Goal: Task Accomplishment & Management: Use online tool/utility

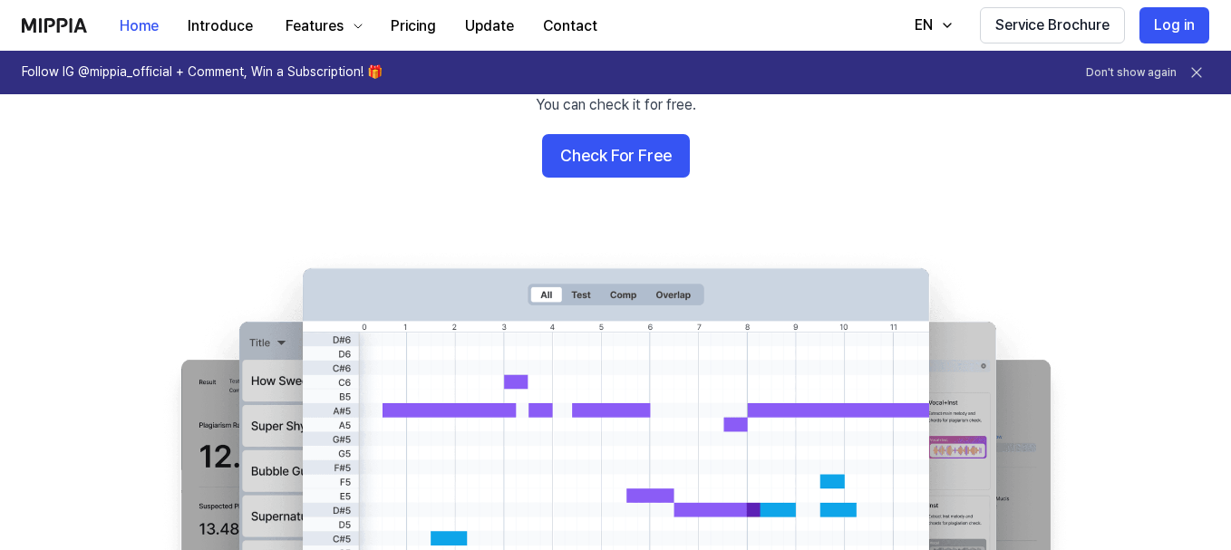
scroll to position [91, 0]
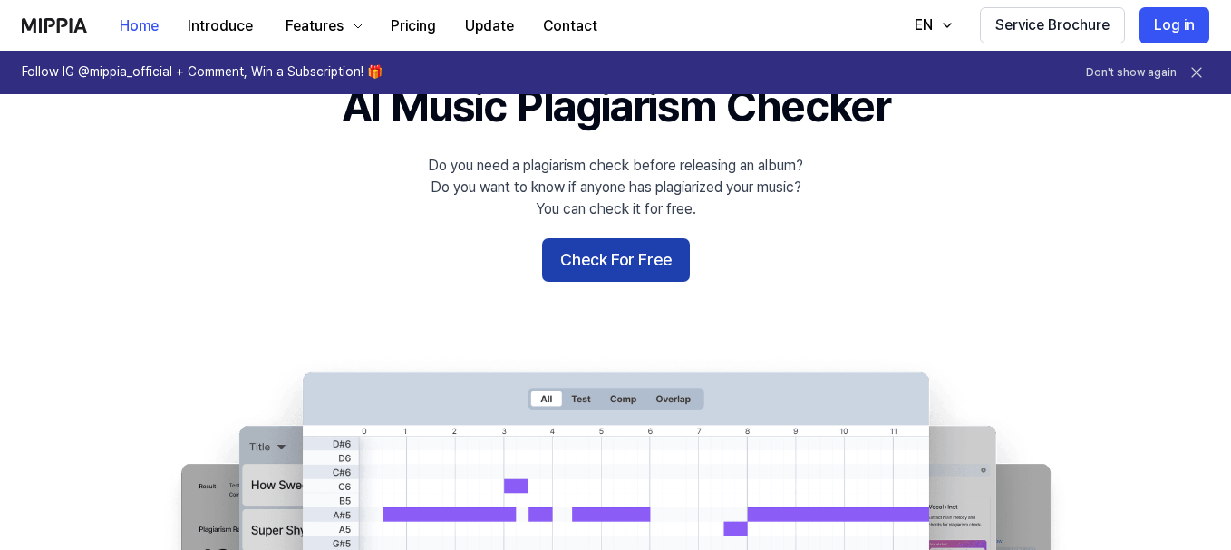
click at [603, 268] on button "Check For Free" at bounding box center [616, 260] width 148 height 44
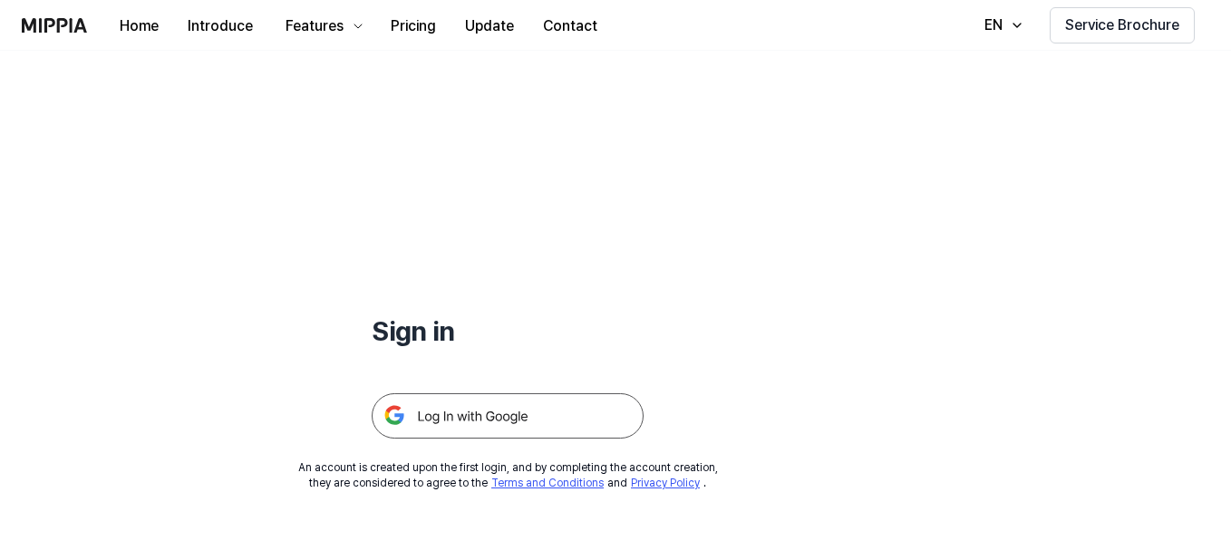
click at [503, 411] on img at bounding box center [508, 415] width 272 height 45
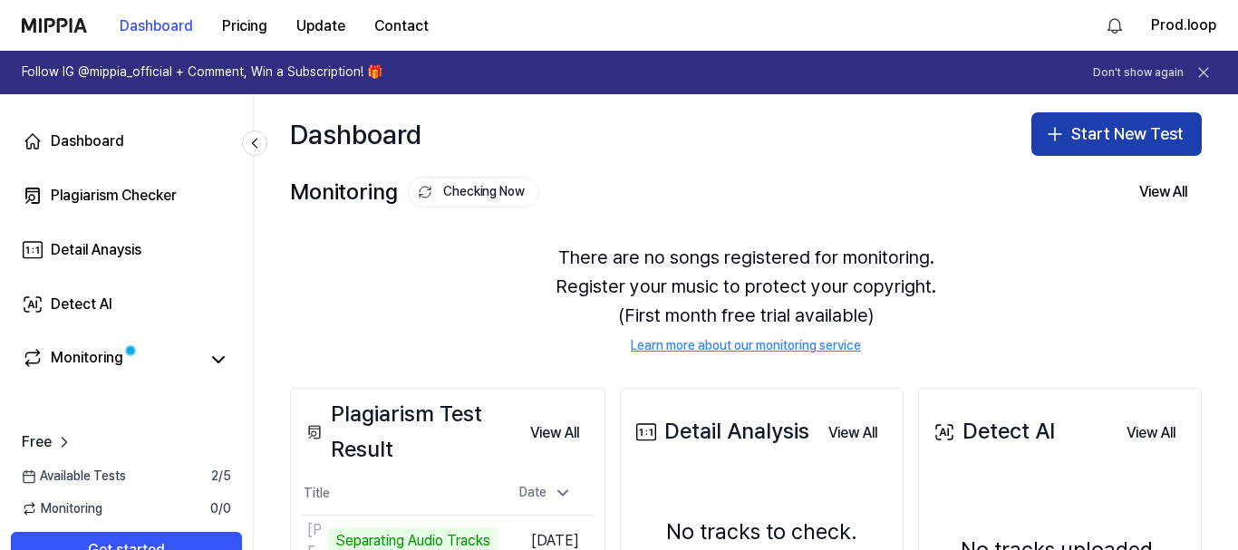
click at [1162, 146] on button "Start New Test" at bounding box center [1116, 134] width 170 height 44
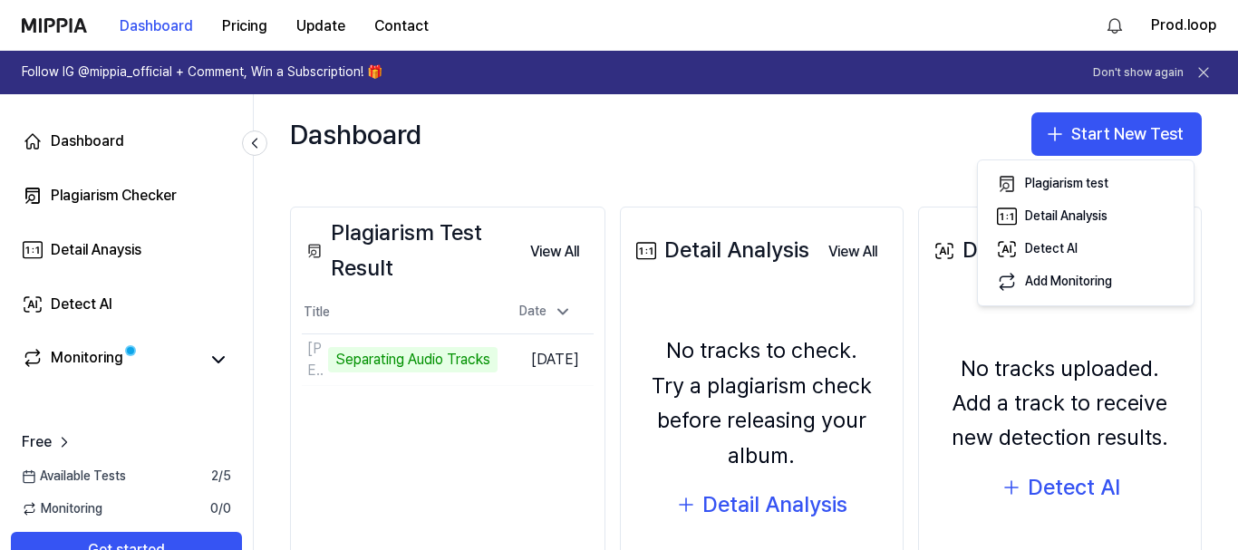
scroll to position [91, 0]
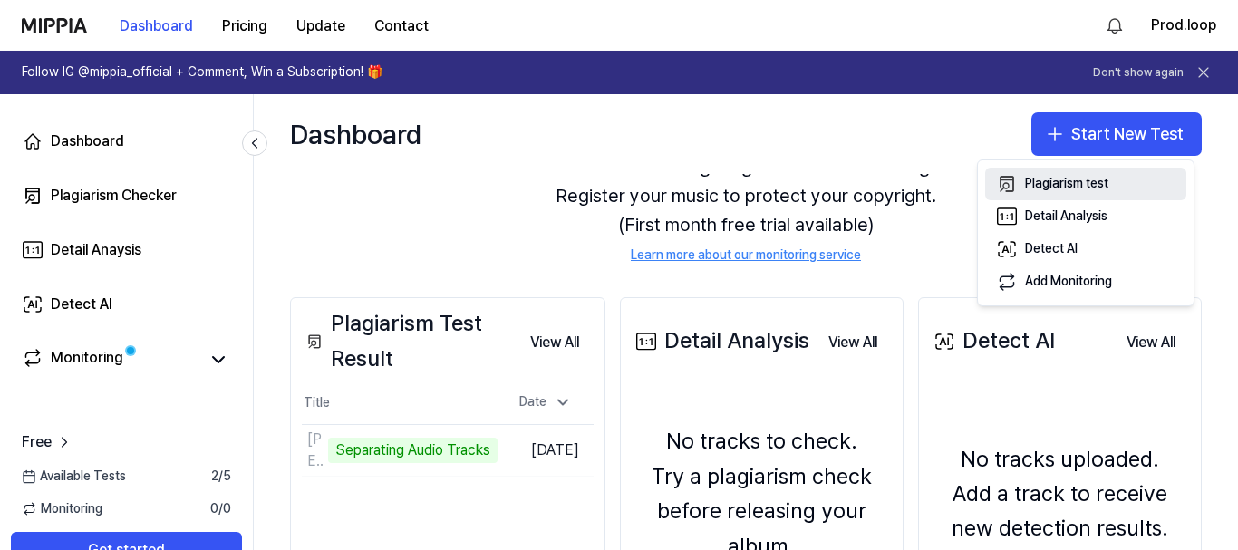
click at [1144, 176] on button "Plagiarism test" at bounding box center [1085, 184] width 201 height 33
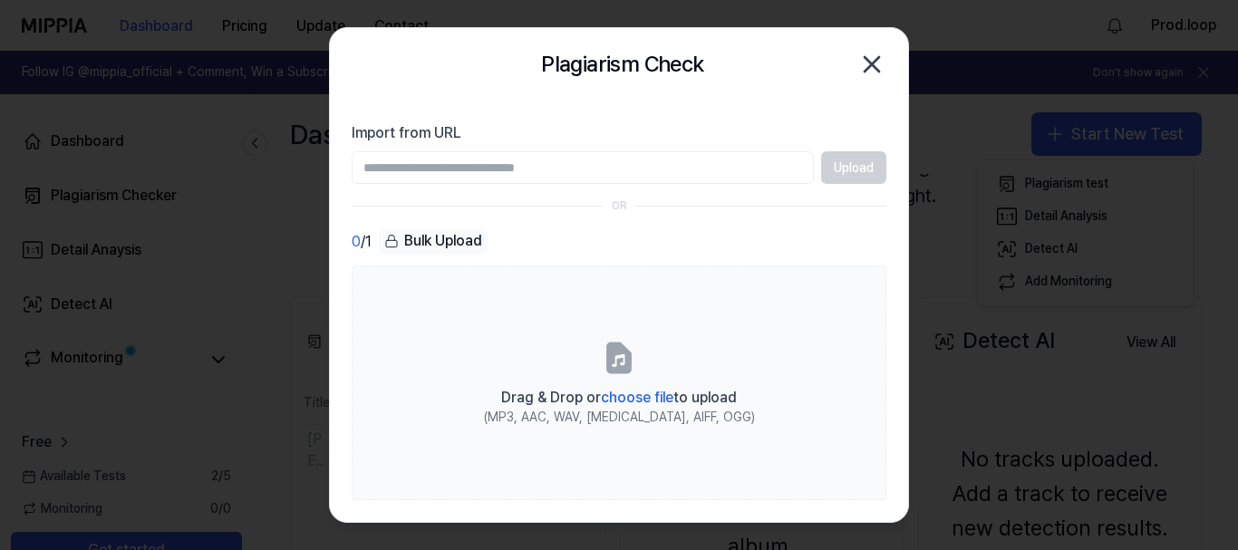
click at [695, 155] on input "Import from URL" at bounding box center [583, 167] width 462 height 33
paste input "**********"
type input "**********"
click at [870, 175] on button "Upload" at bounding box center [853, 167] width 65 height 33
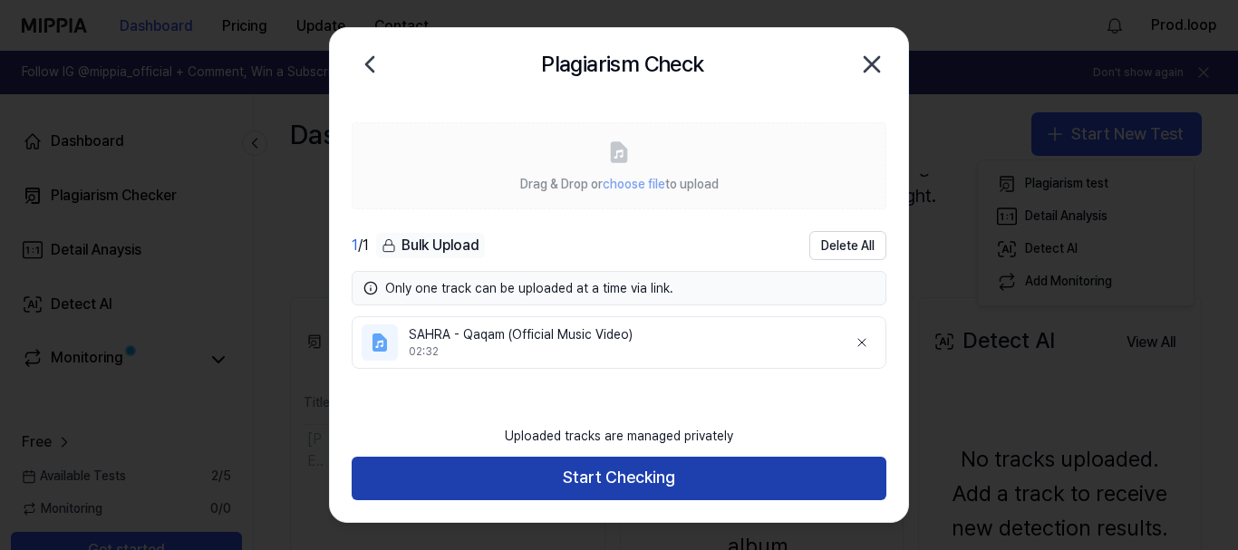
click at [798, 473] on button "Start Checking" at bounding box center [619, 479] width 535 height 44
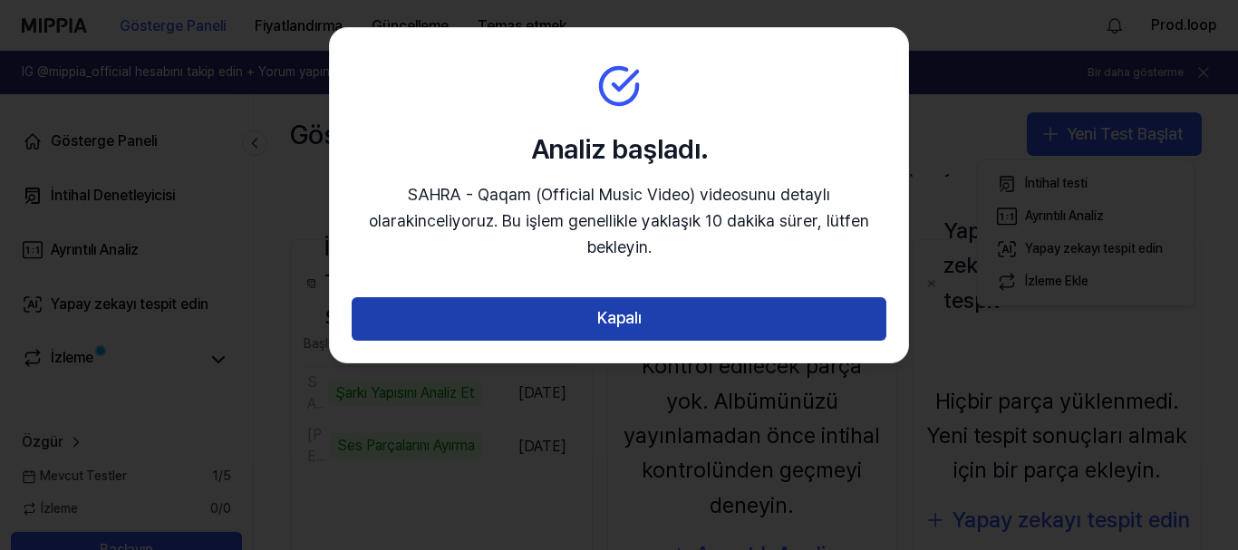
click at [852, 297] on button "Kapalı" at bounding box center [619, 319] width 535 height 44
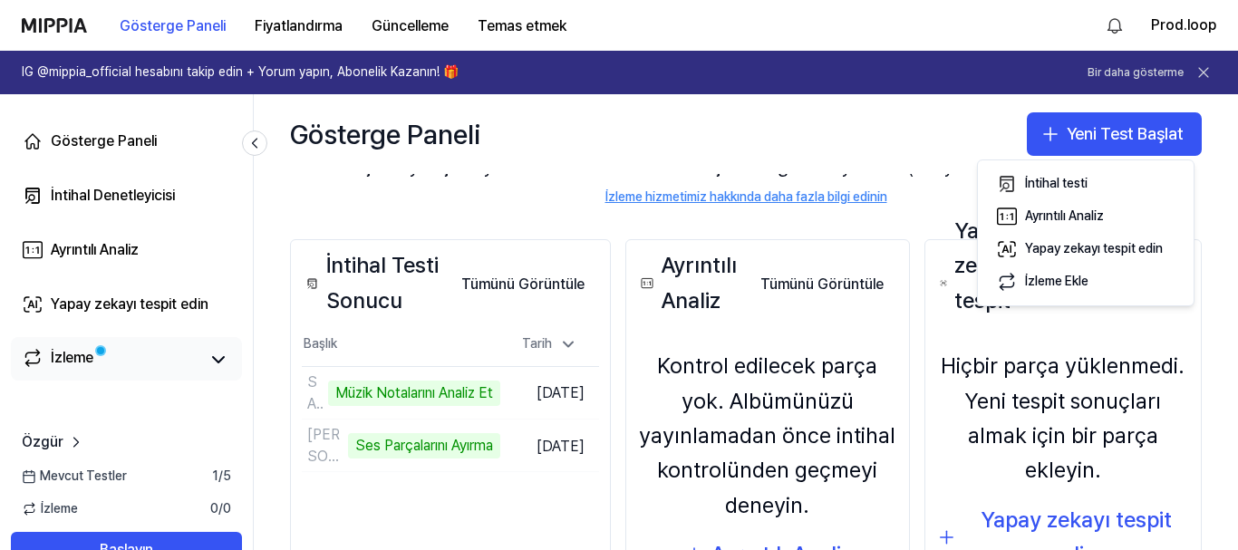
click at [95, 352] on span at bounding box center [101, 351] width 14 height 14
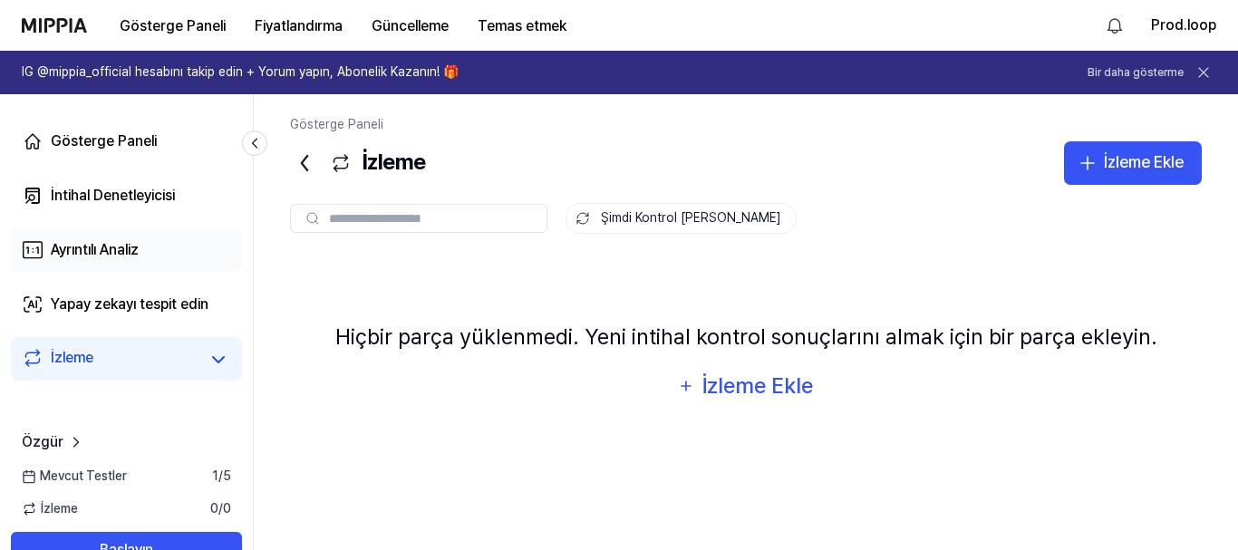
click at [170, 243] on link "Ayrıntılı Analiz" at bounding box center [126, 250] width 231 height 44
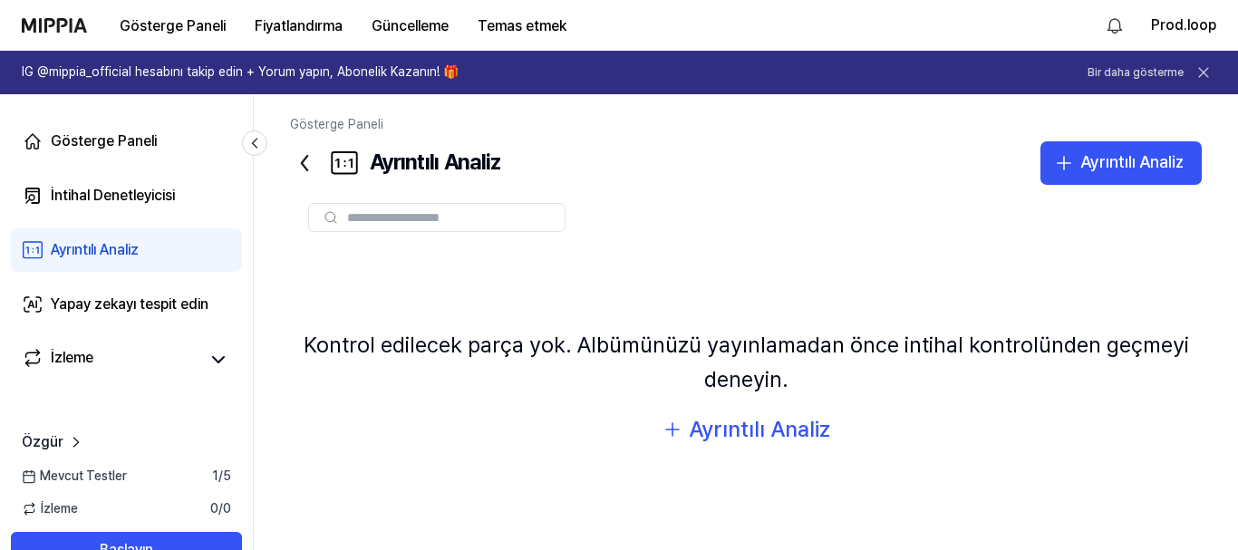
click at [180, 475] on div "Mevcut Testler 1 / 5" at bounding box center [126, 477] width 253 height 18
click at [131, 131] on div "Gösterge Paneli" at bounding box center [104, 142] width 106 height 22
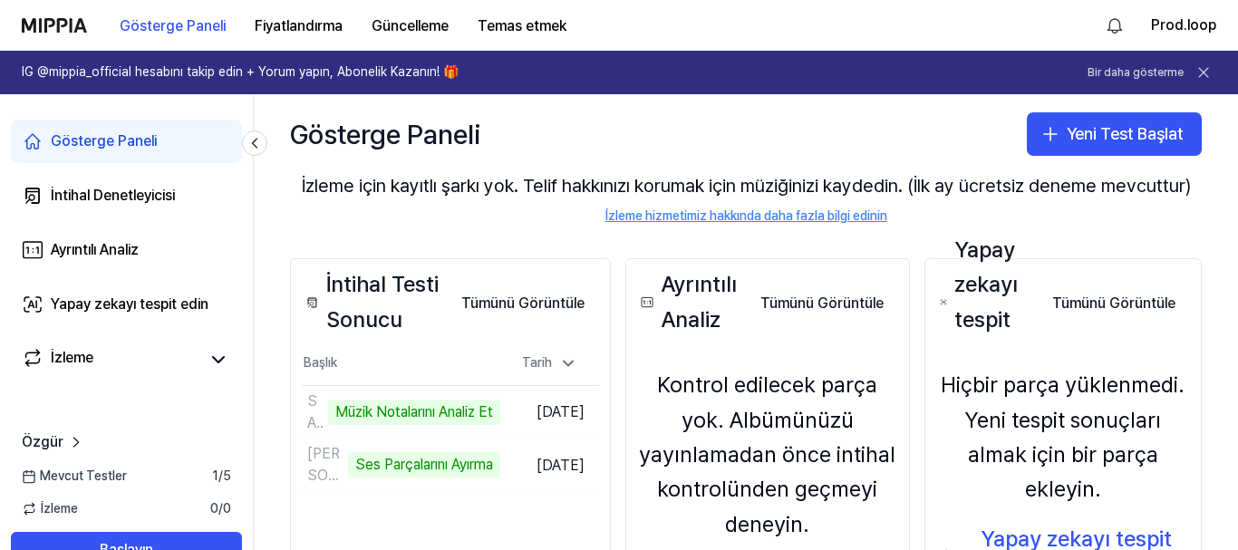
scroll to position [181, 0]
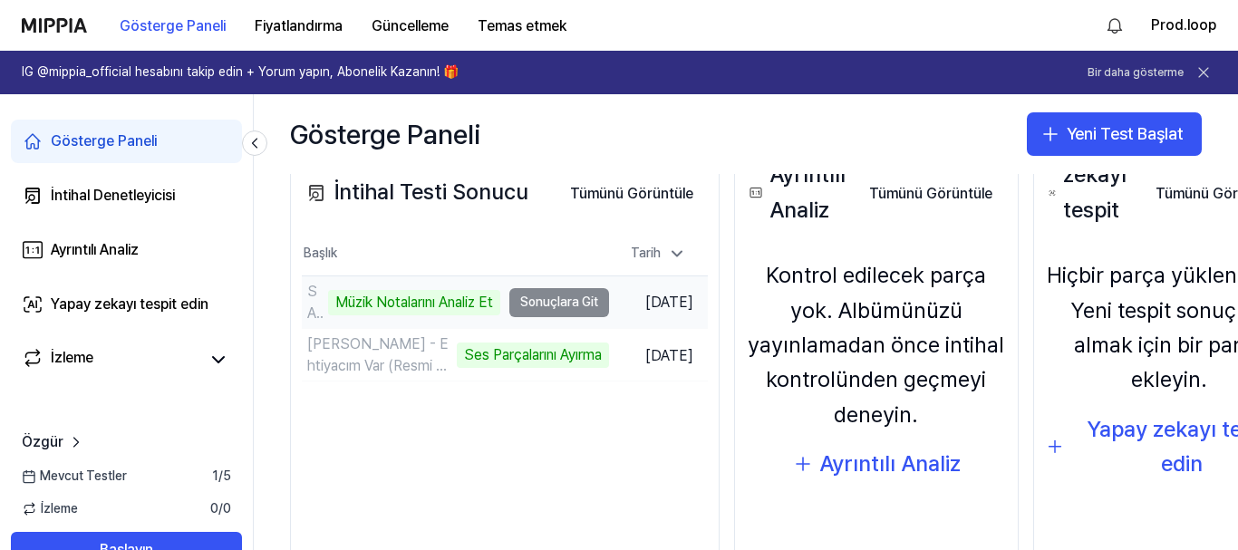
drag, startPoint x: 567, startPoint y: 299, endPoint x: 546, endPoint y: 305, distance: 21.8
click at [546, 305] on td "SAHRA - Qaqam (Official Music Video) Müzik Notalarını Analiz Et Sonuçlara Git" at bounding box center [455, 302] width 307 height 52
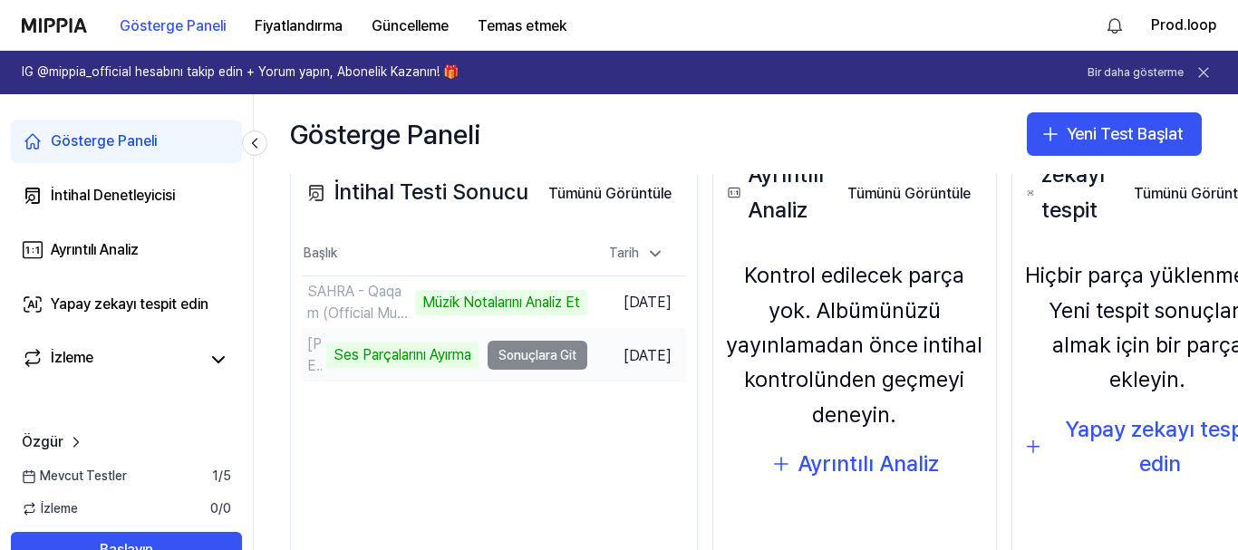
click at [549, 359] on td "[PERSON_NAME] - Ehtiyacım Var (Resmi Müzik Vi) Ses Parçalarını Ayırma Sonuçlara…" at bounding box center [444, 355] width 285 height 52
click at [404, 354] on font "Ses Parçalarını Ayırma" at bounding box center [403, 354] width 138 height 17
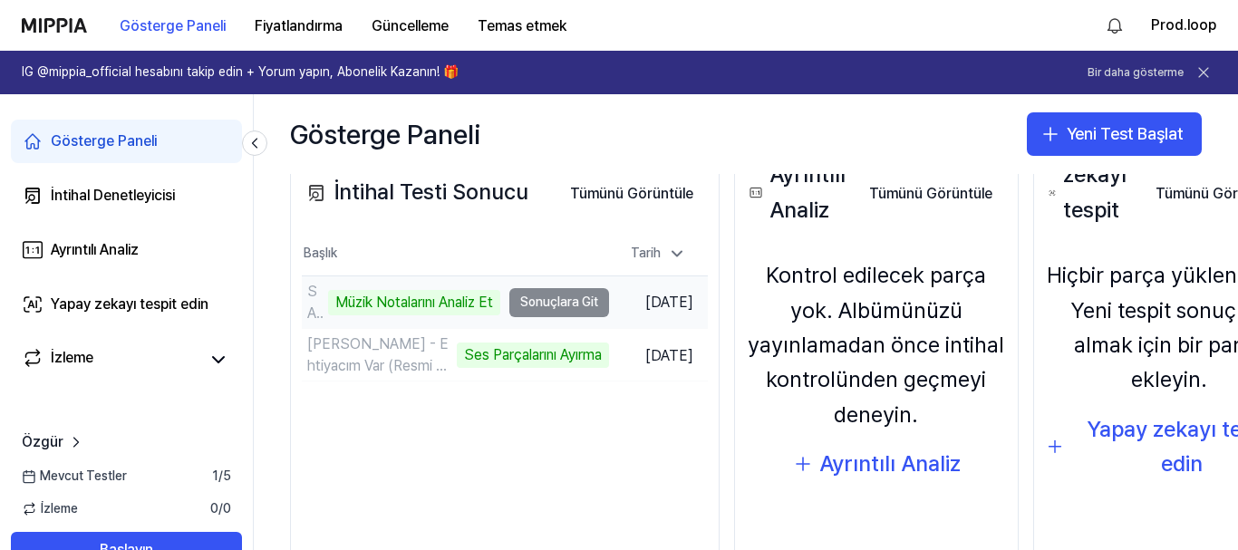
click at [605, 302] on td "SAHRA - Qaqam (Official Music Video) Müzik Notalarını Analiz Et Sonuçlara Git" at bounding box center [455, 302] width 307 height 52
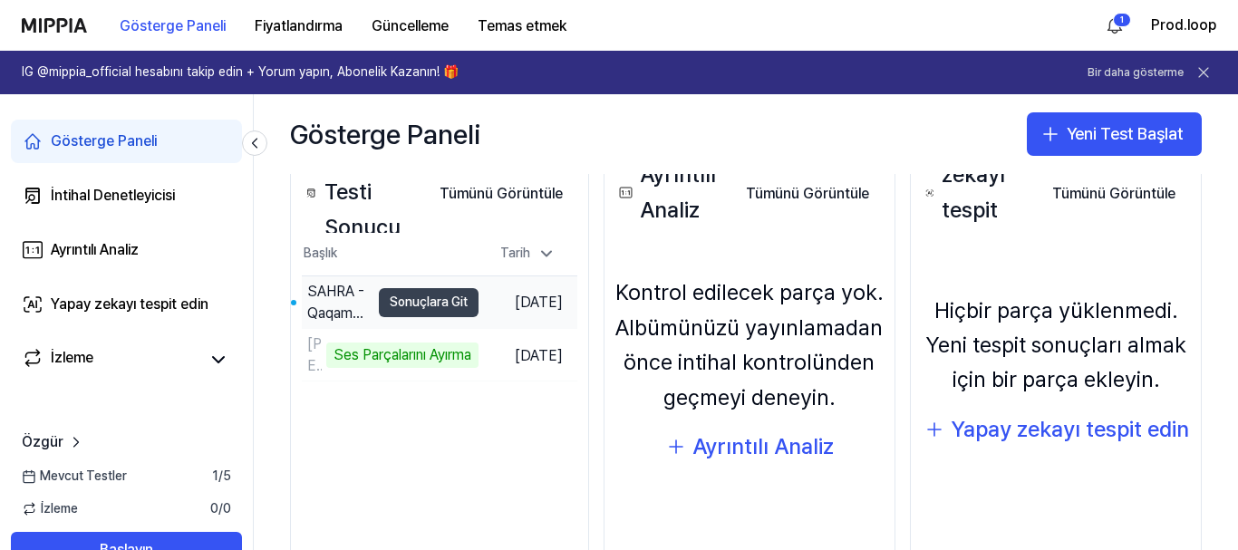
click at [441, 295] on font "Sonuçlara Git" at bounding box center [429, 302] width 78 height 15
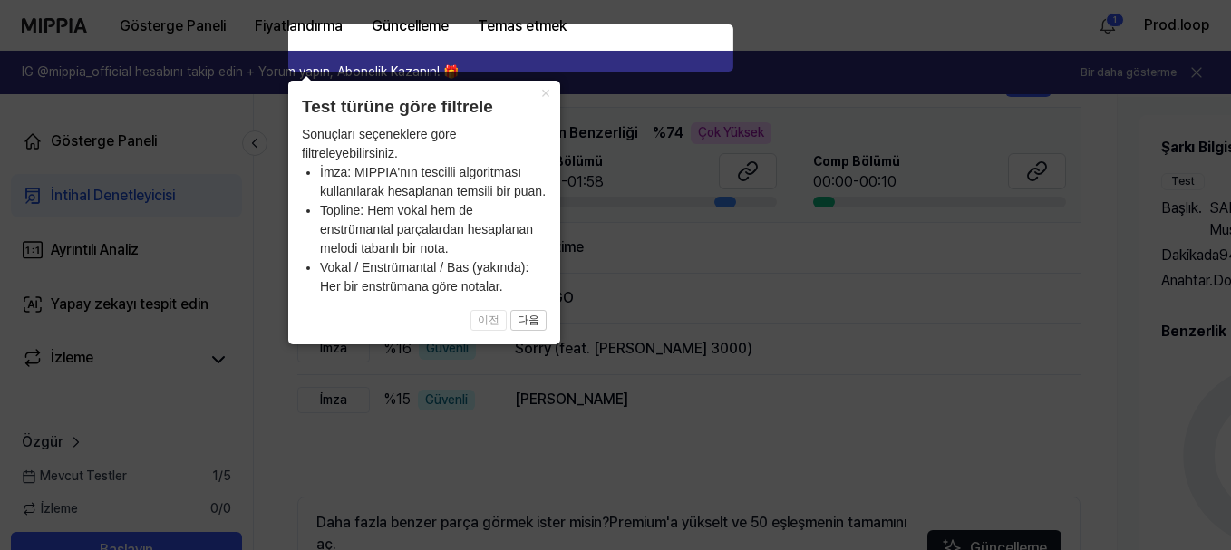
scroll to position [272, 0]
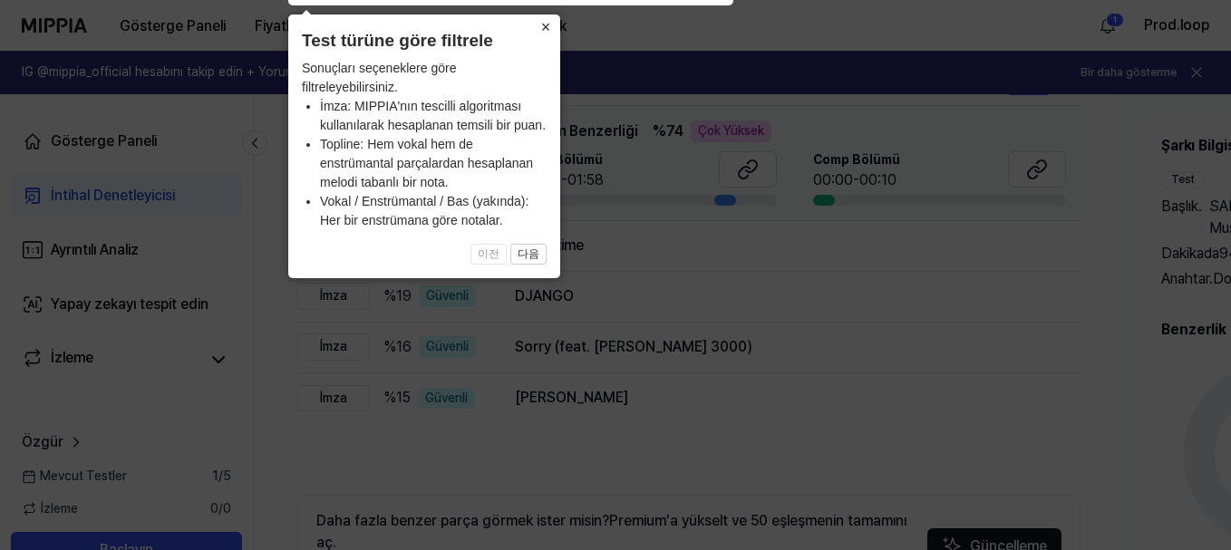
click at [546, 28] on font "×" at bounding box center [546, 27] width 10 height 18
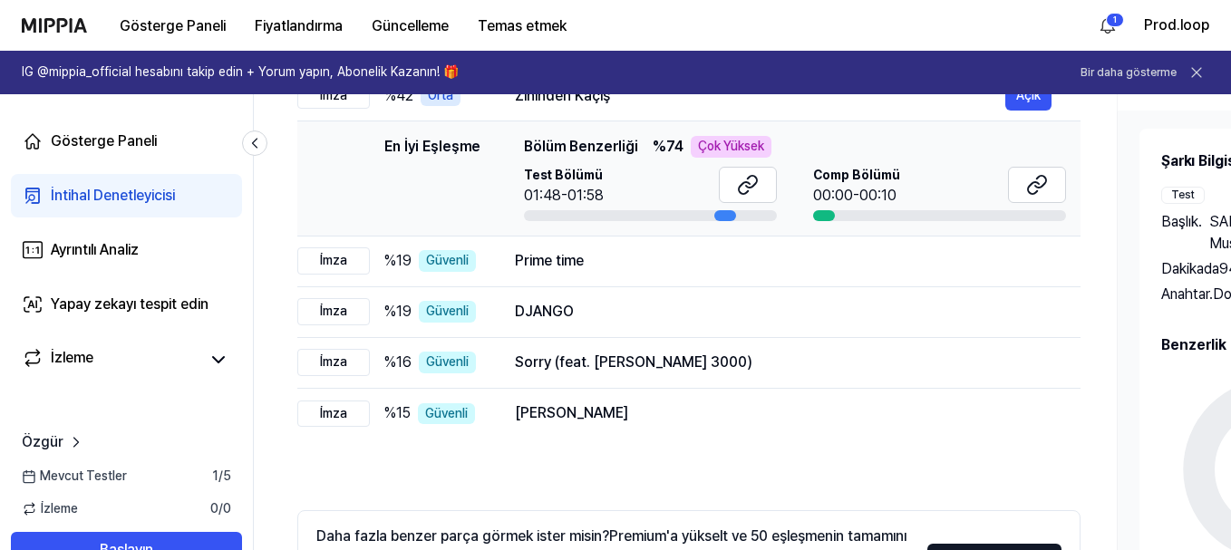
scroll to position [226, 0]
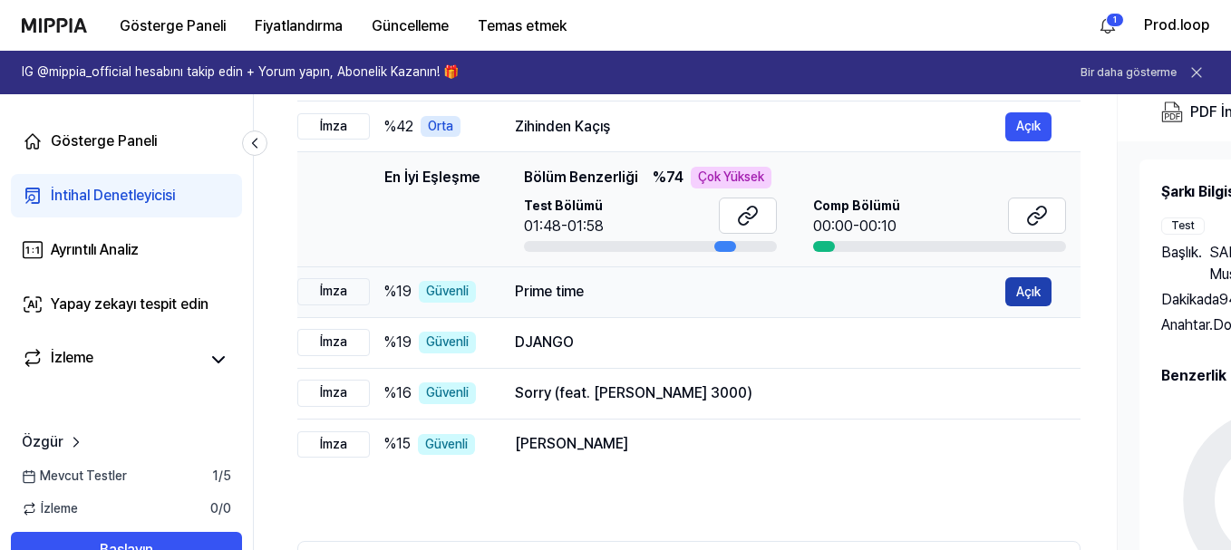
click at [1040, 297] on button "Açık" at bounding box center [1028, 291] width 46 height 29
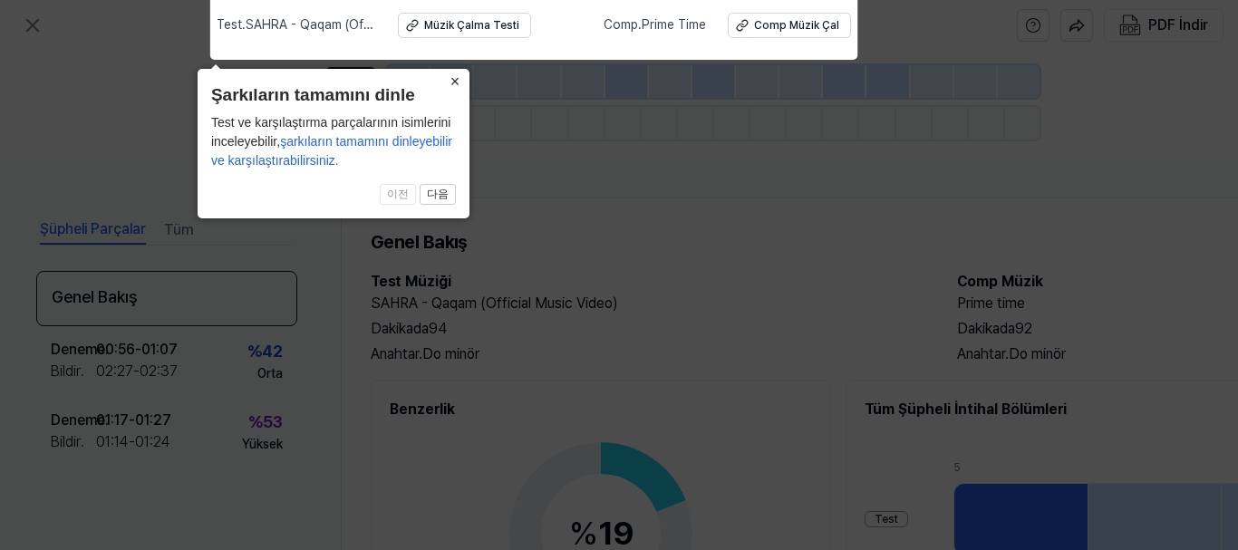
click at [455, 83] on font "×" at bounding box center [455, 82] width 10 height 18
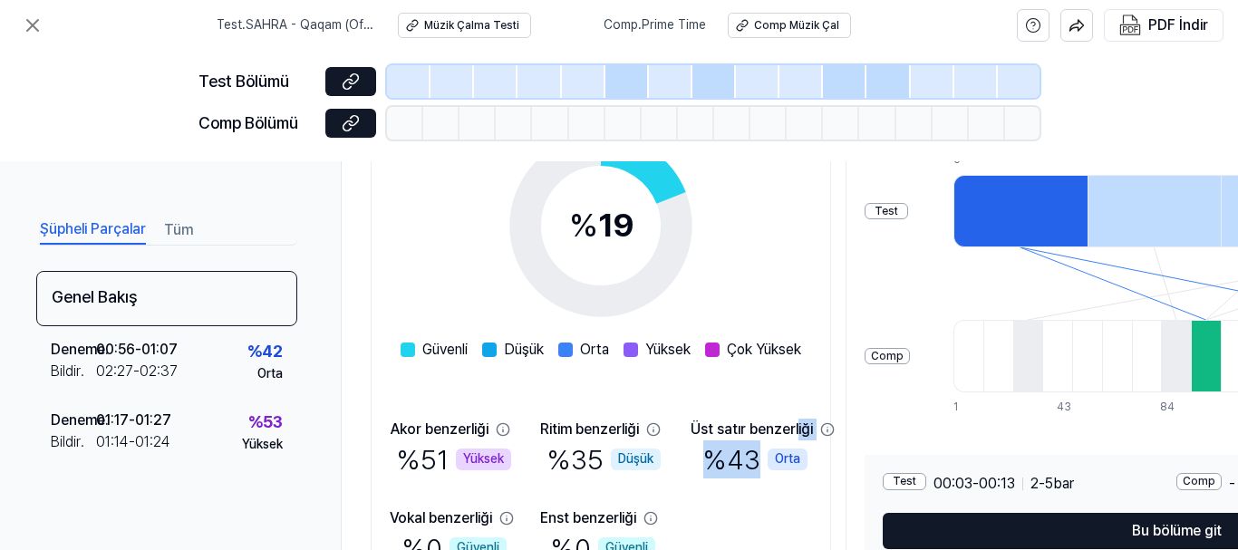
scroll to position [418, 0]
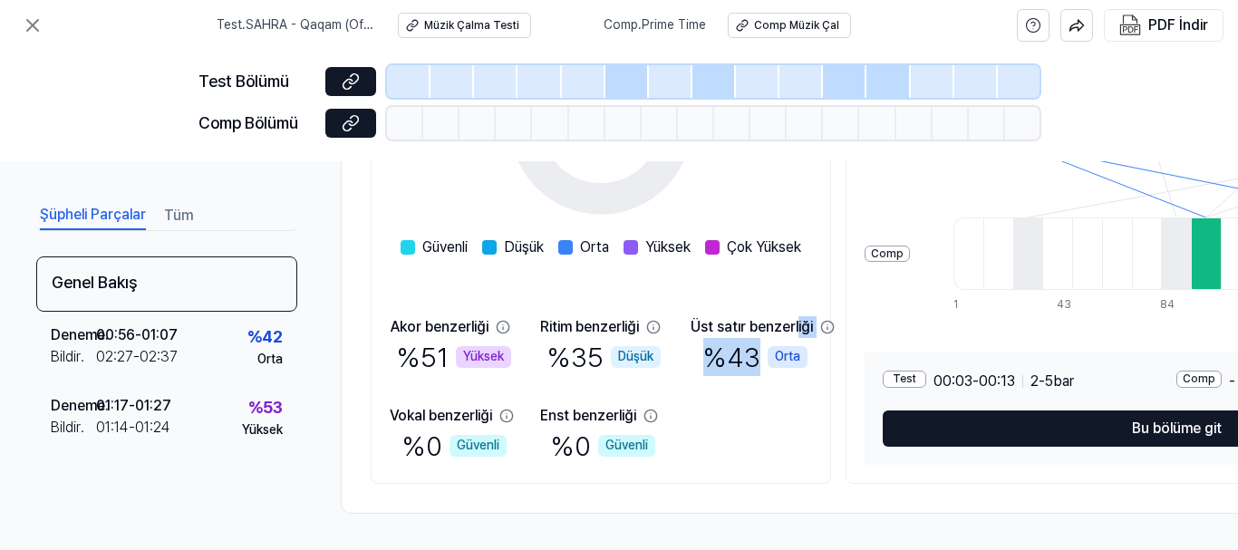
click at [847, 542] on div "Şüpheli Parçalar Tüm Genel Bakış Deneme . 00:56 - 01:07 Bildir . 02:27 - 02:37 …" at bounding box center [619, 355] width 1238 height 389
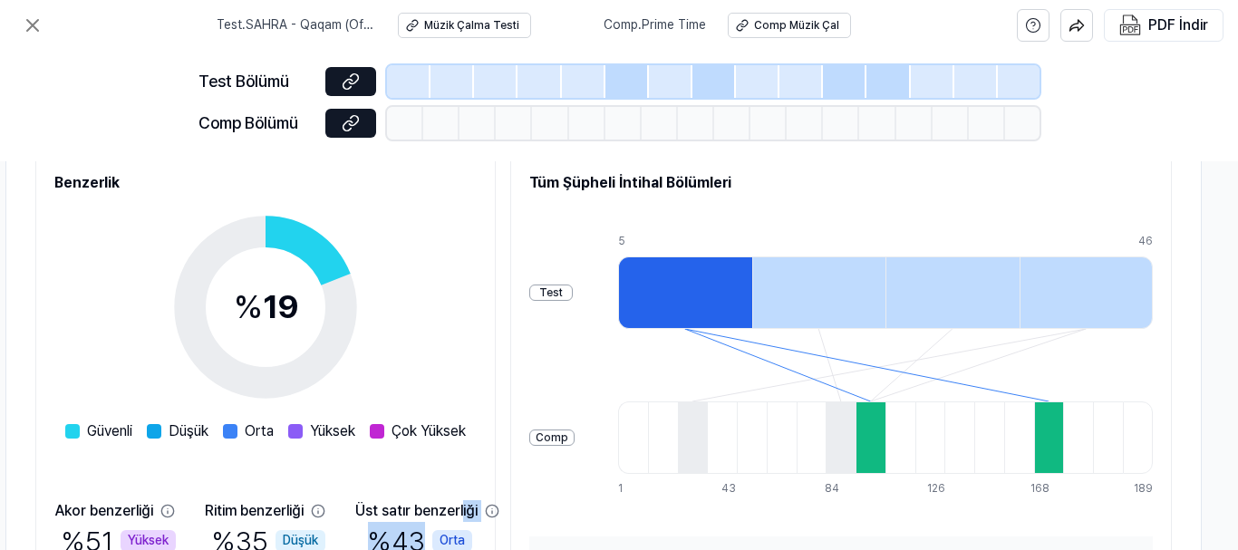
scroll to position [327, 343]
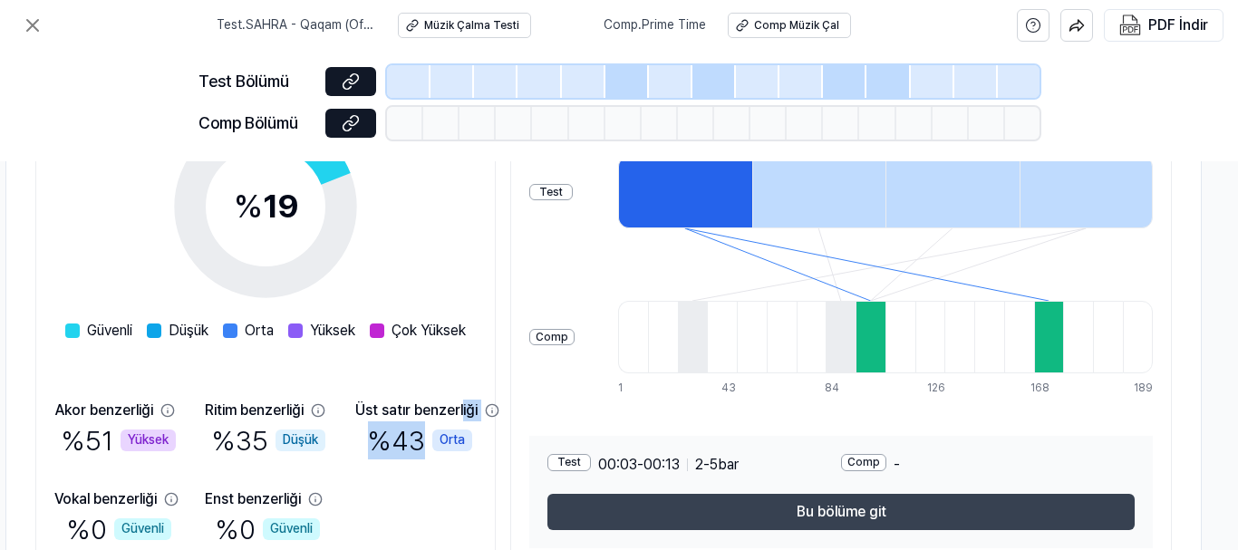
click at [886, 514] on font "Bu bölüme git" at bounding box center [842, 511] width 90 height 17
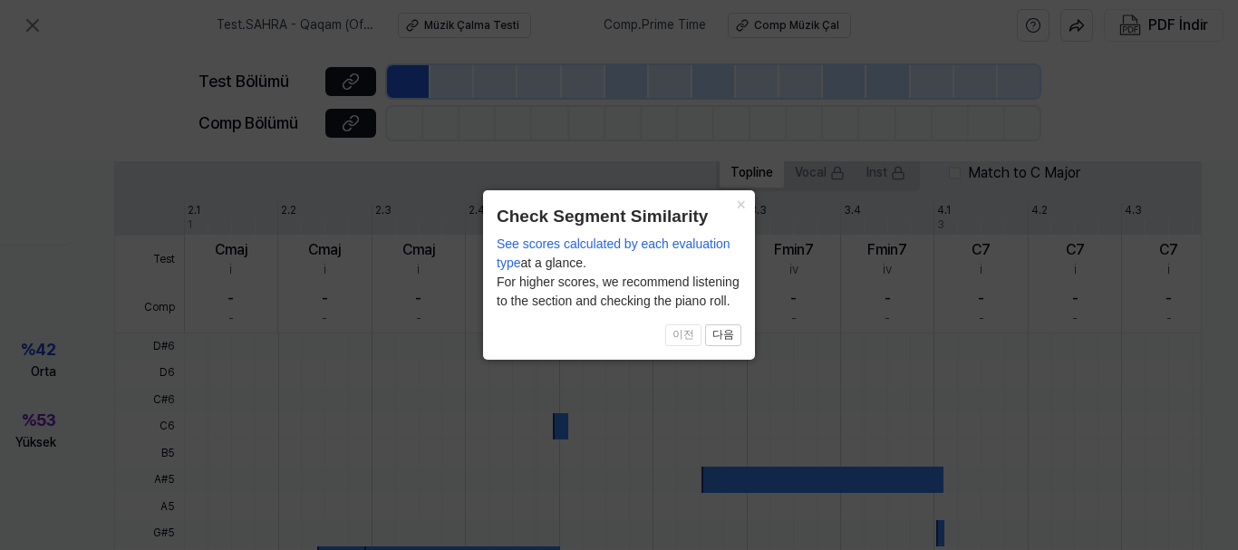
scroll to position [600, 234]
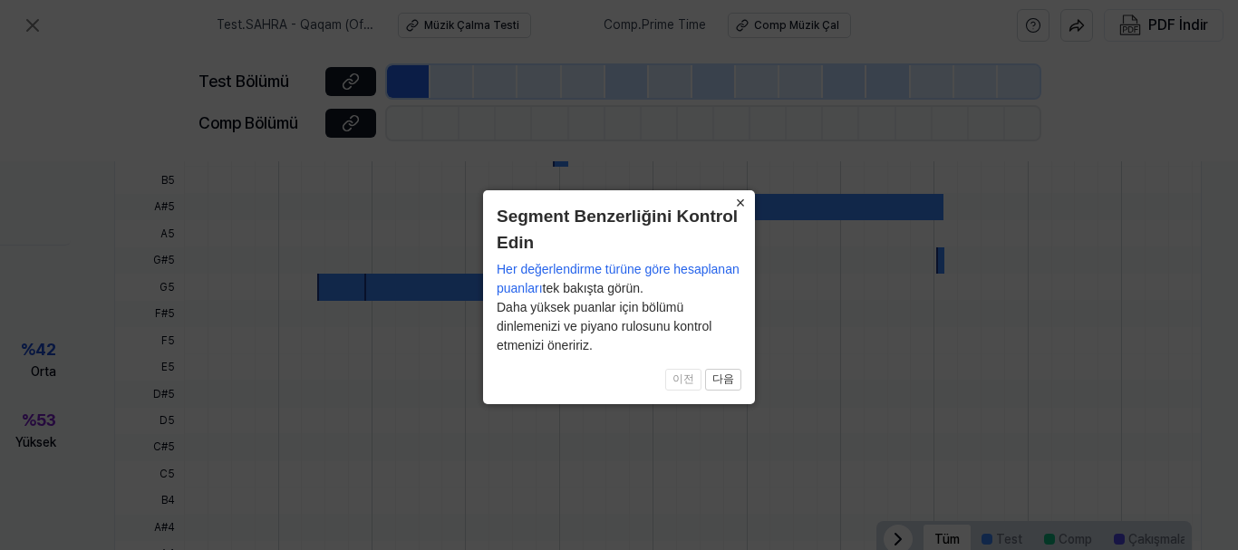
click at [740, 203] on font "×" at bounding box center [741, 203] width 10 height 18
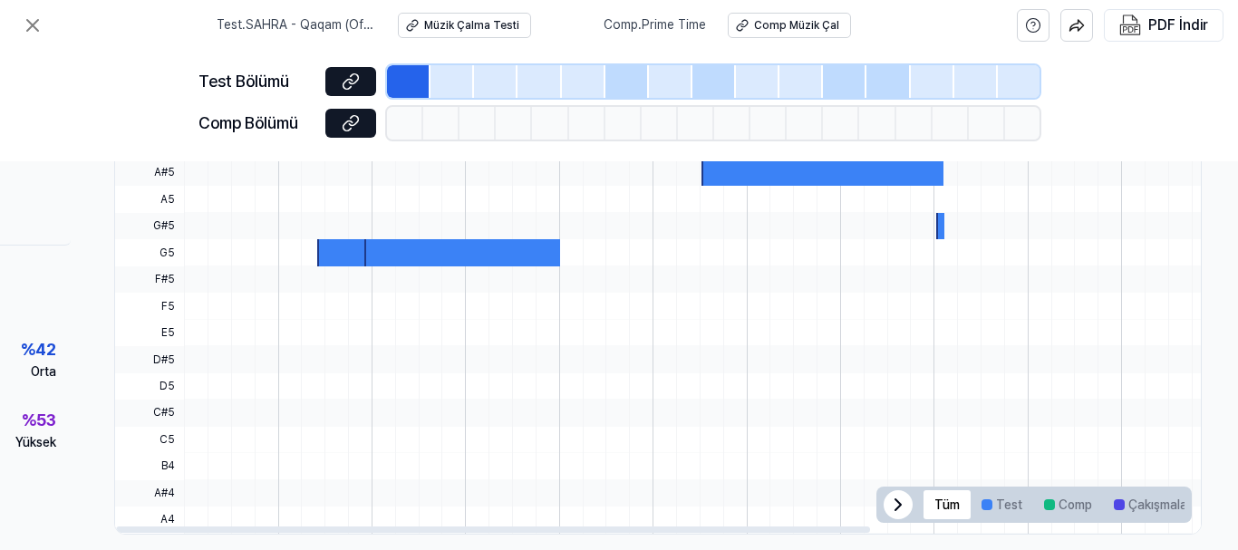
scroll to position [663, 234]
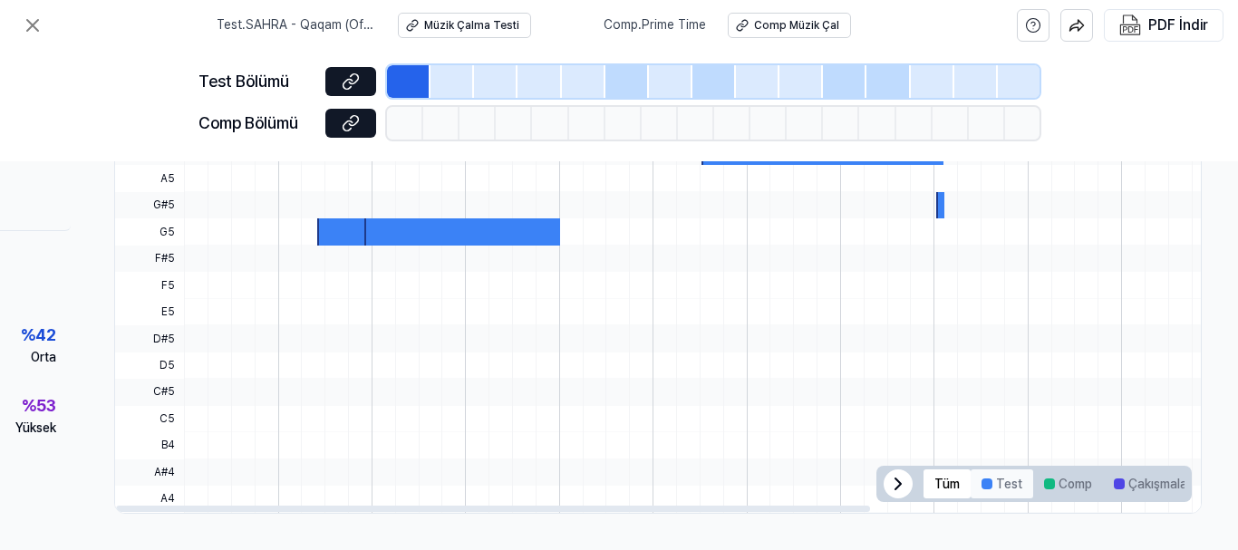
click at [984, 470] on button "Test" at bounding box center [1002, 483] width 63 height 29
click at [1066, 477] on font "Comp" at bounding box center [1076, 484] width 34 height 15
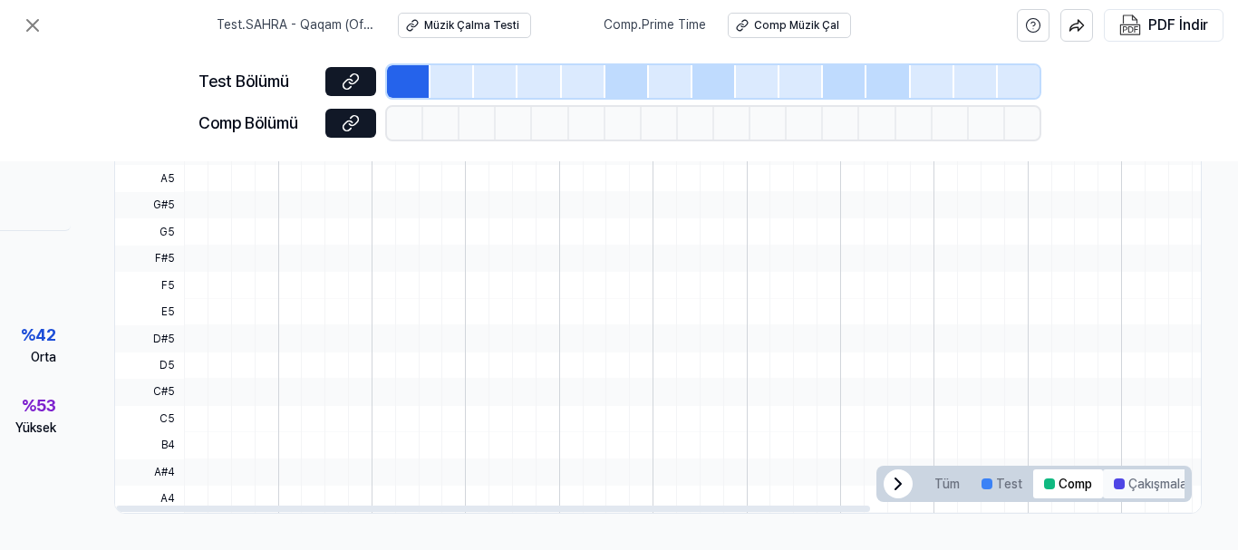
click at [1115, 479] on div at bounding box center [1119, 484] width 11 height 11
click at [946, 482] on font "Tüm" at bounding box center [946, 484] width 25 height 15
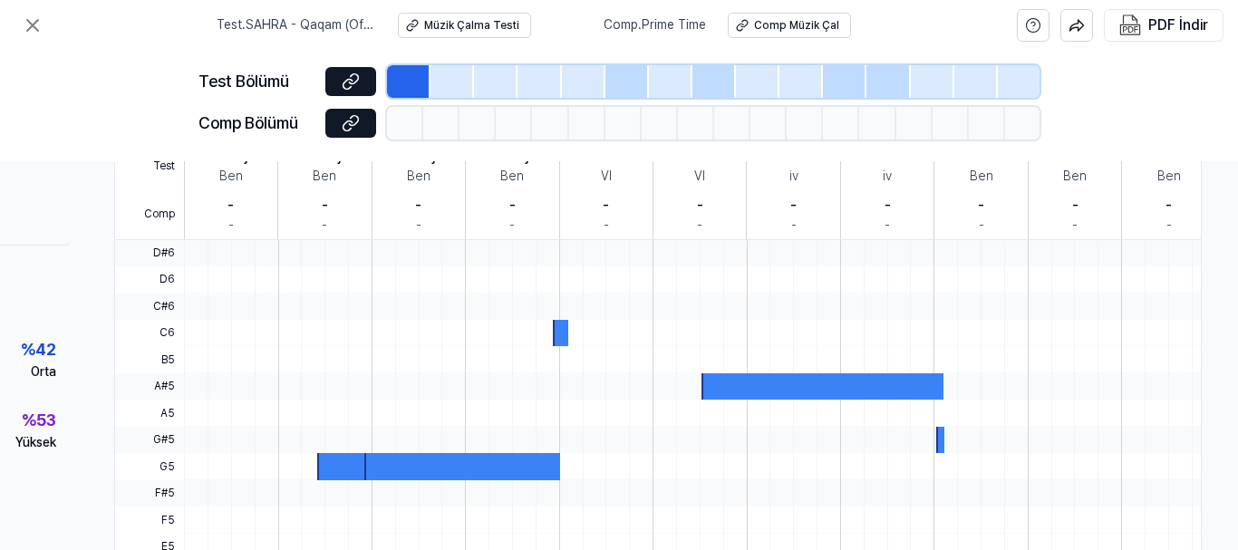
scroll to position [391, 234]
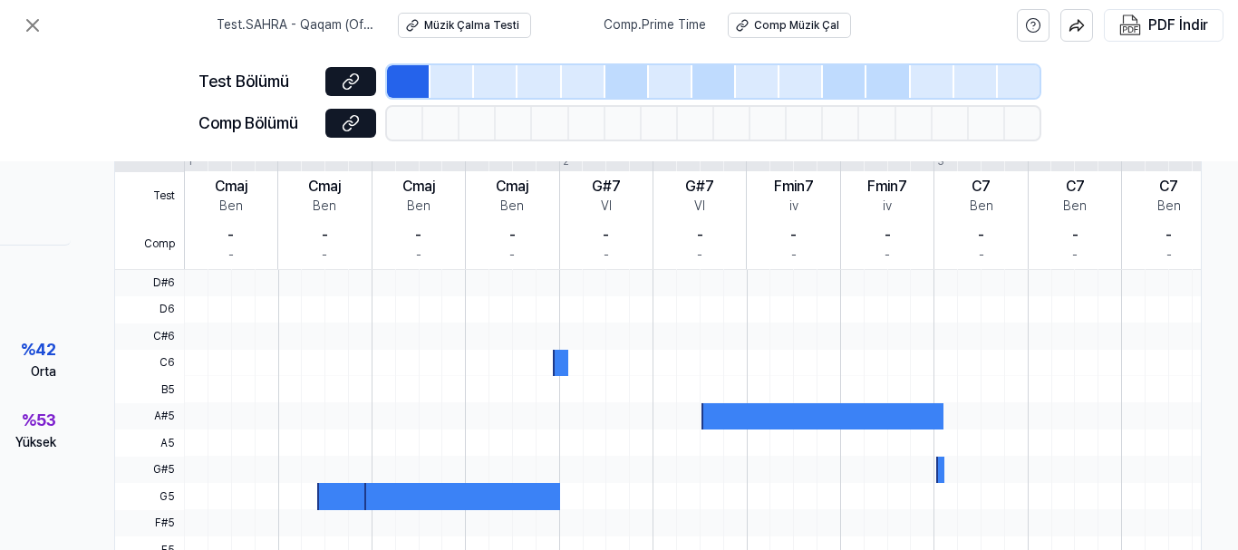
click at [392, 501] on div at bounding box center [462, 496] width 196 height 26
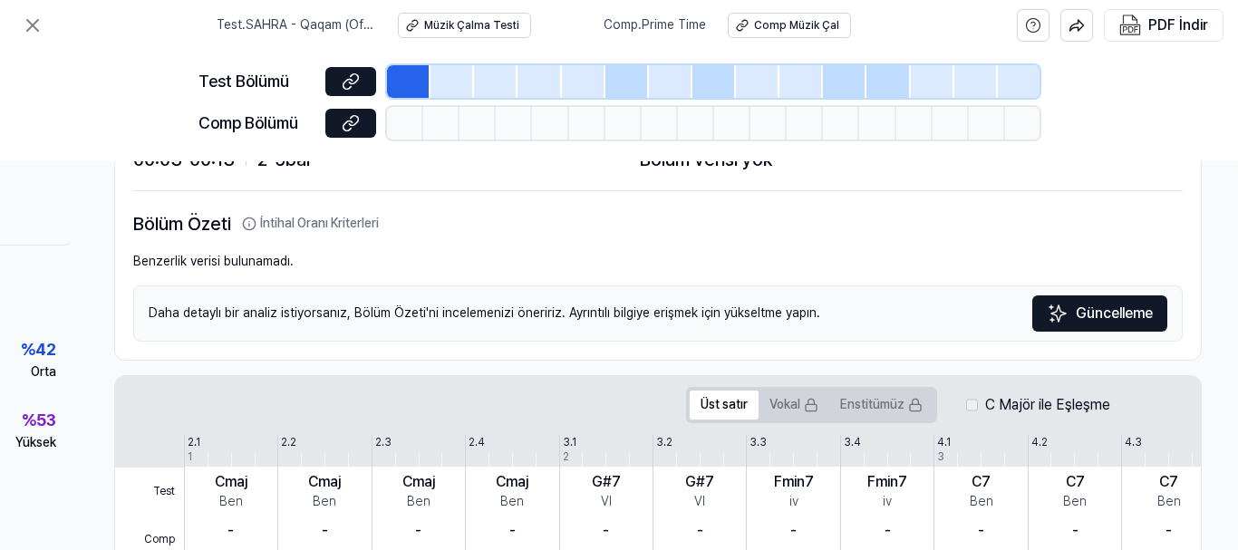
scroll to position [28, 234]
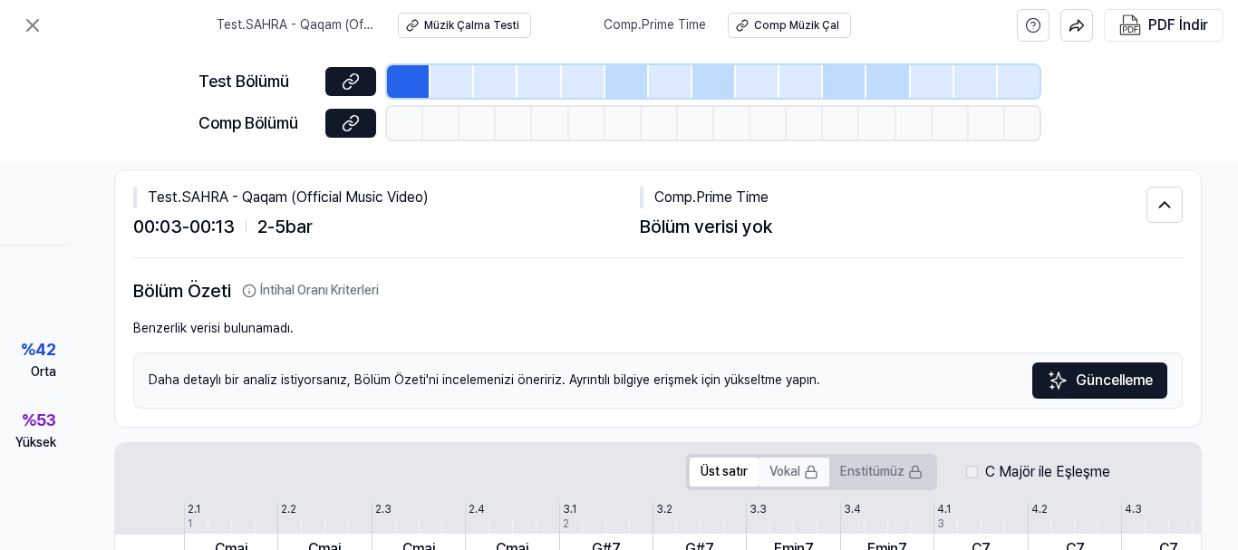
click at [804, 465] on icon at bounding box center [811, 472] width 15 height 15
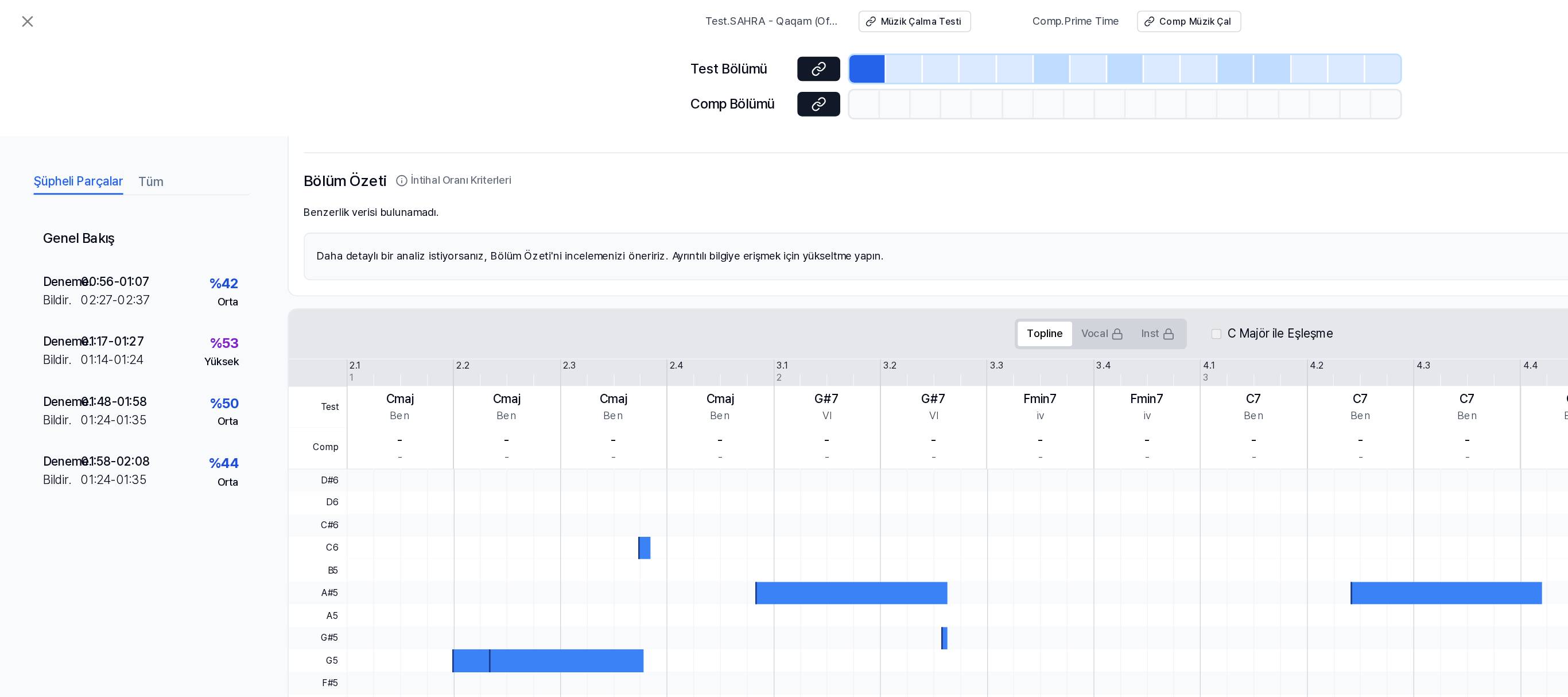
scroll to position [71, 0]
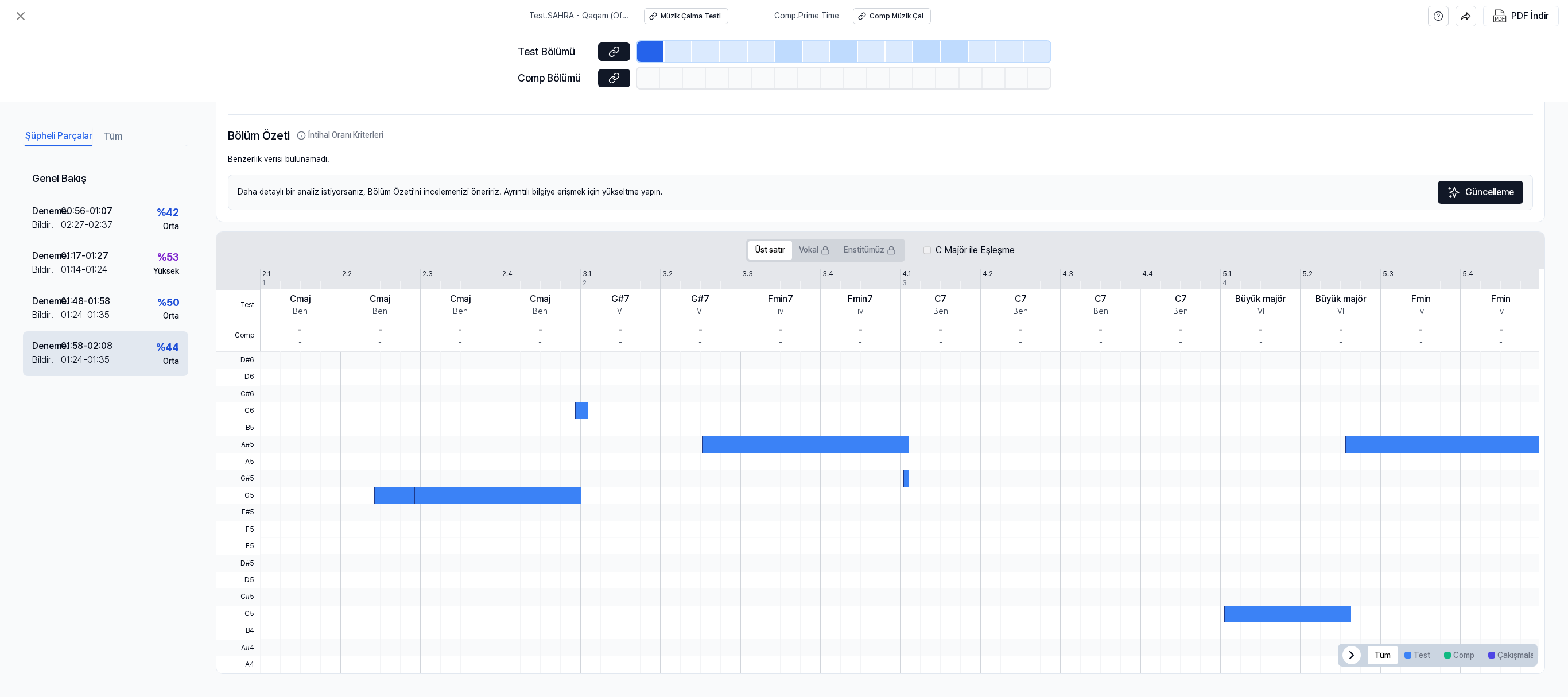
click at [110, 348] on font "02:08" at bounding box center [100, 345] width 25 height 11
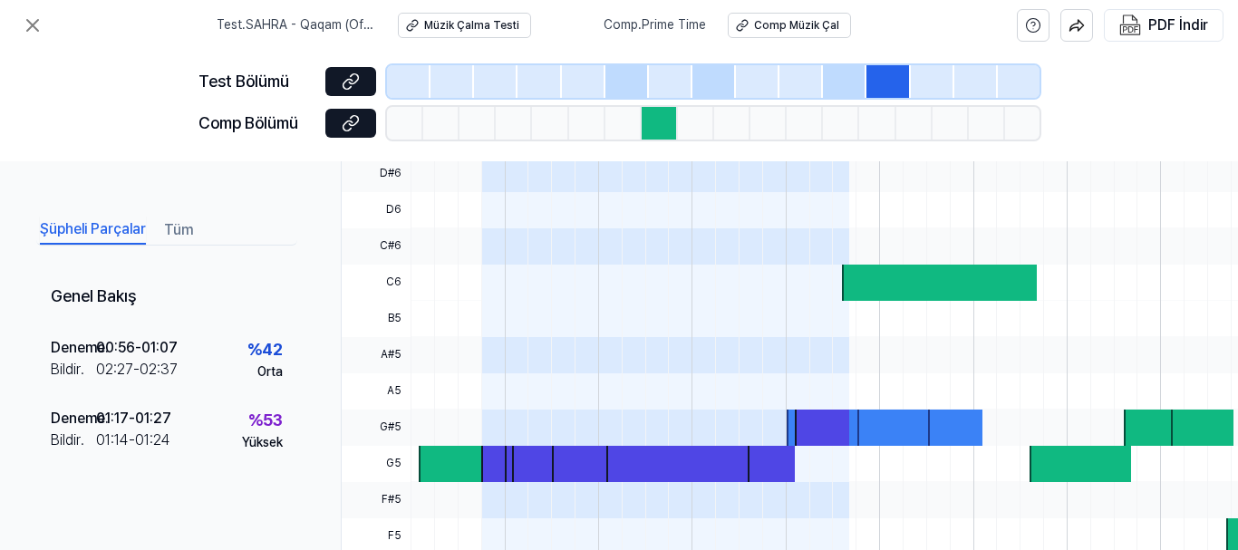
scroll to position [613, 0]
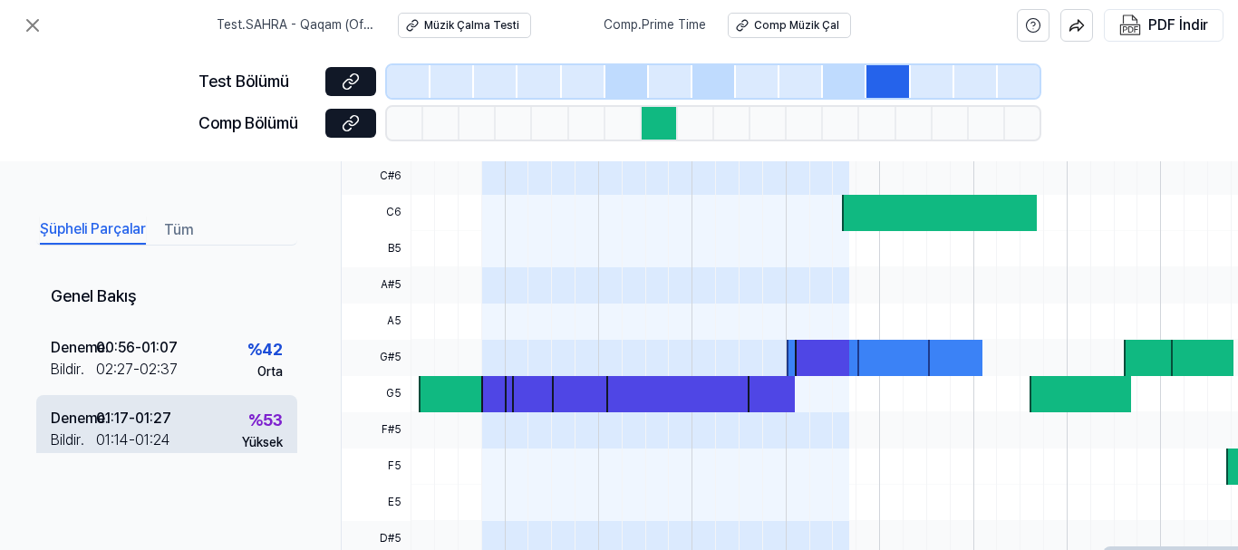
click at [121, 427] on font "01:17" at bounding box center [112, 418] width 33 height 17
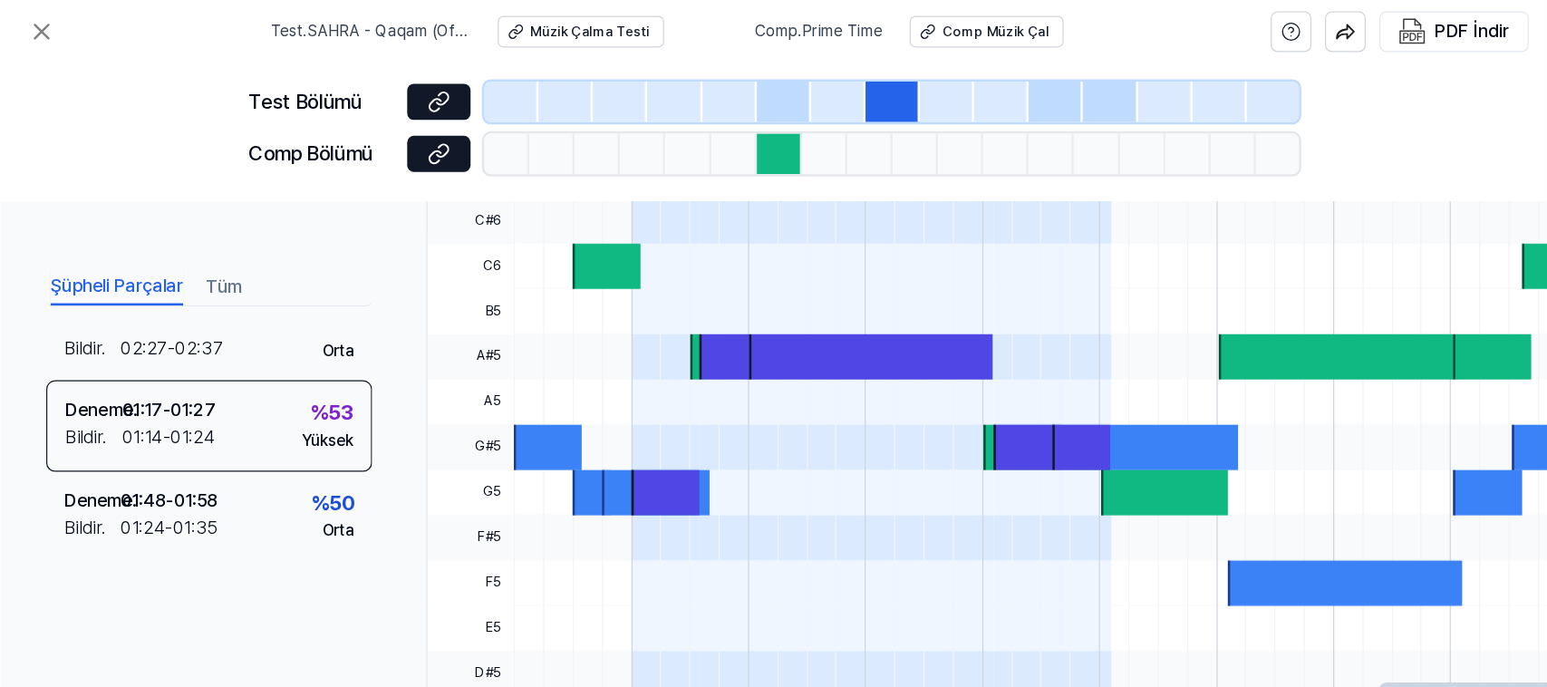
scroll to position [91, 0]
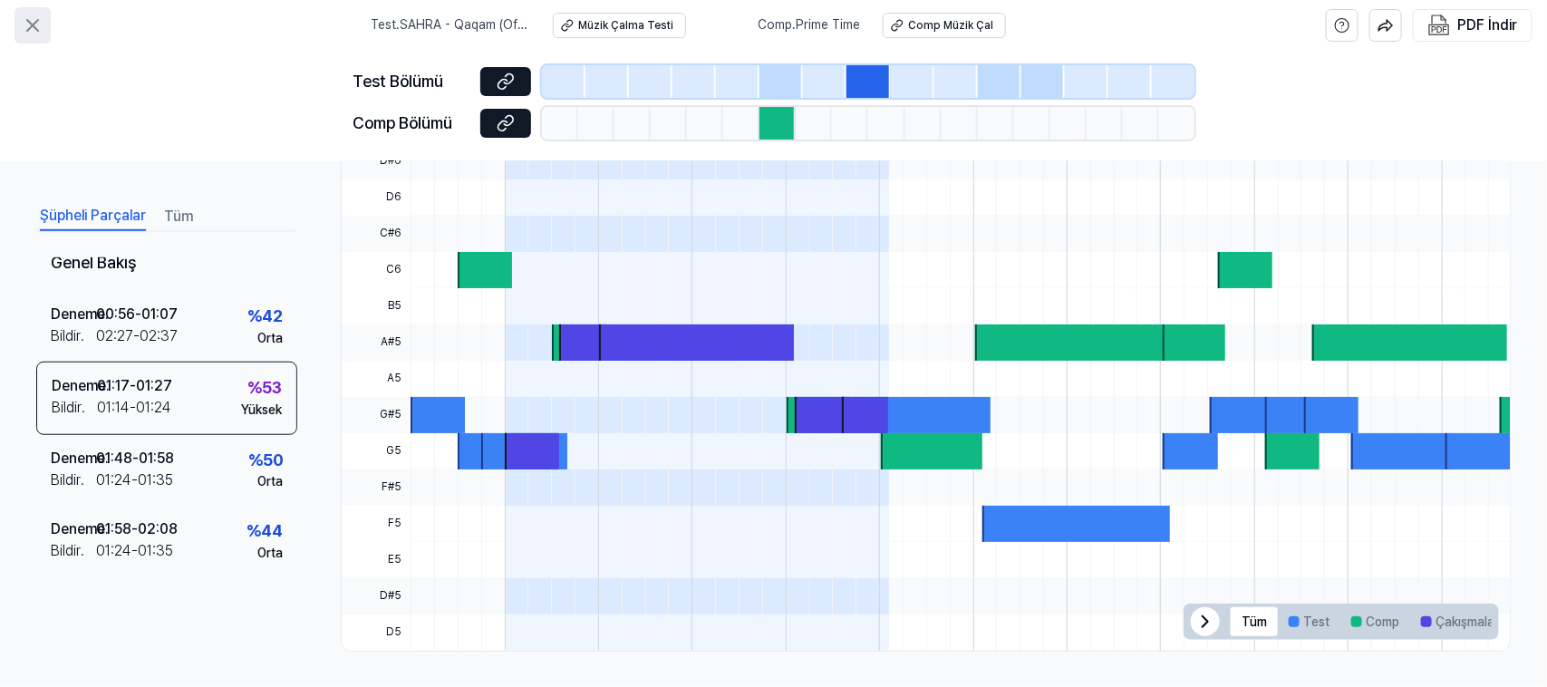
click at [34, 27] on icon at bounding box center [32, 25] width 11 height 11
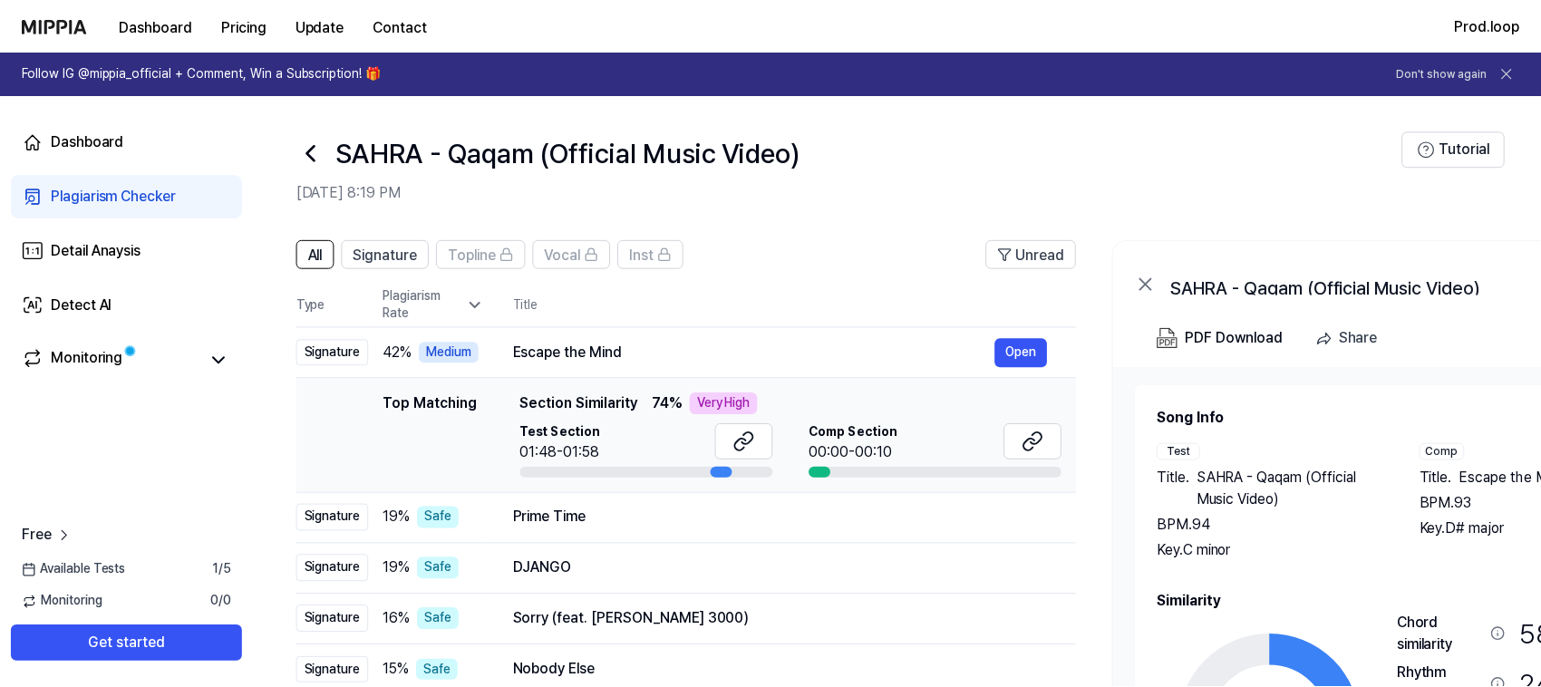
scroll to position [269, 0]
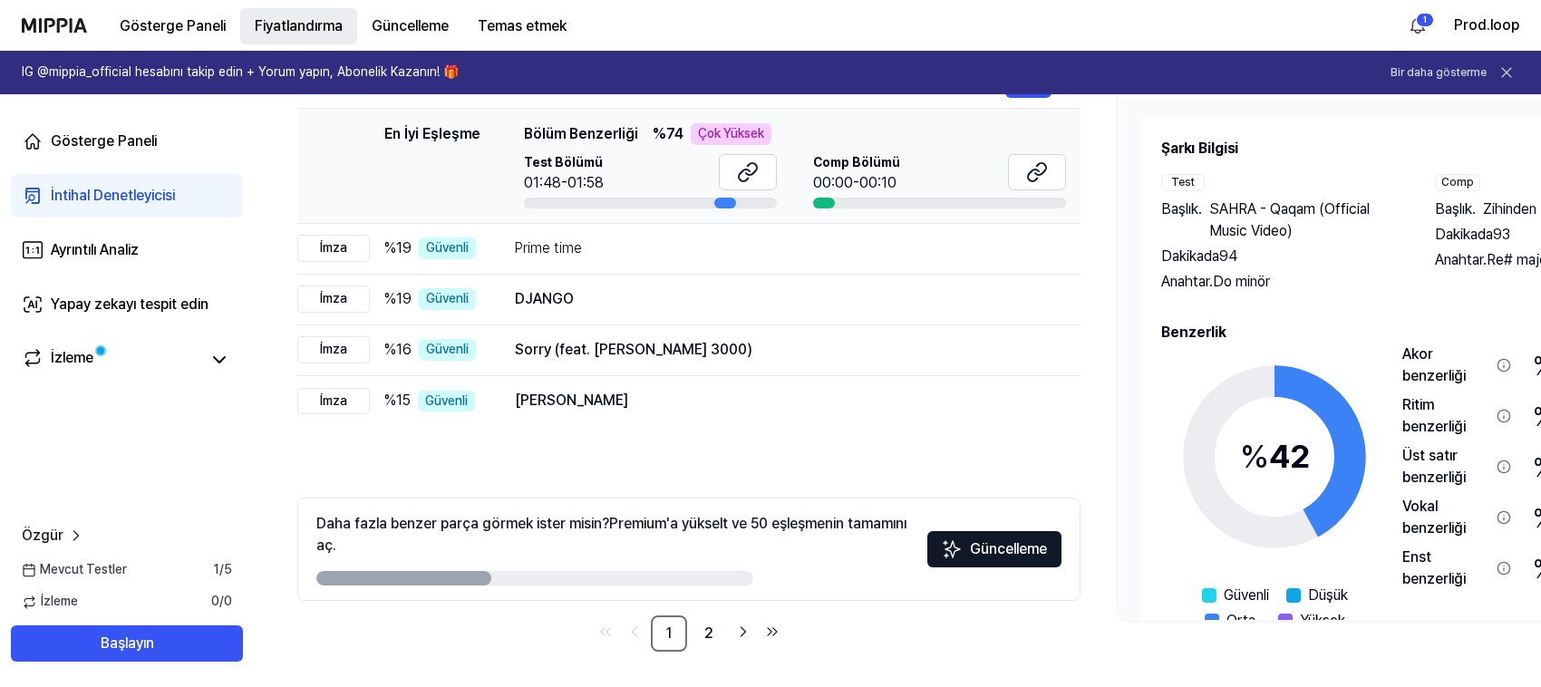
click at [295, 15] on font "Fiyatlandırma" at bounding box center [299, 26] width 88 height 22
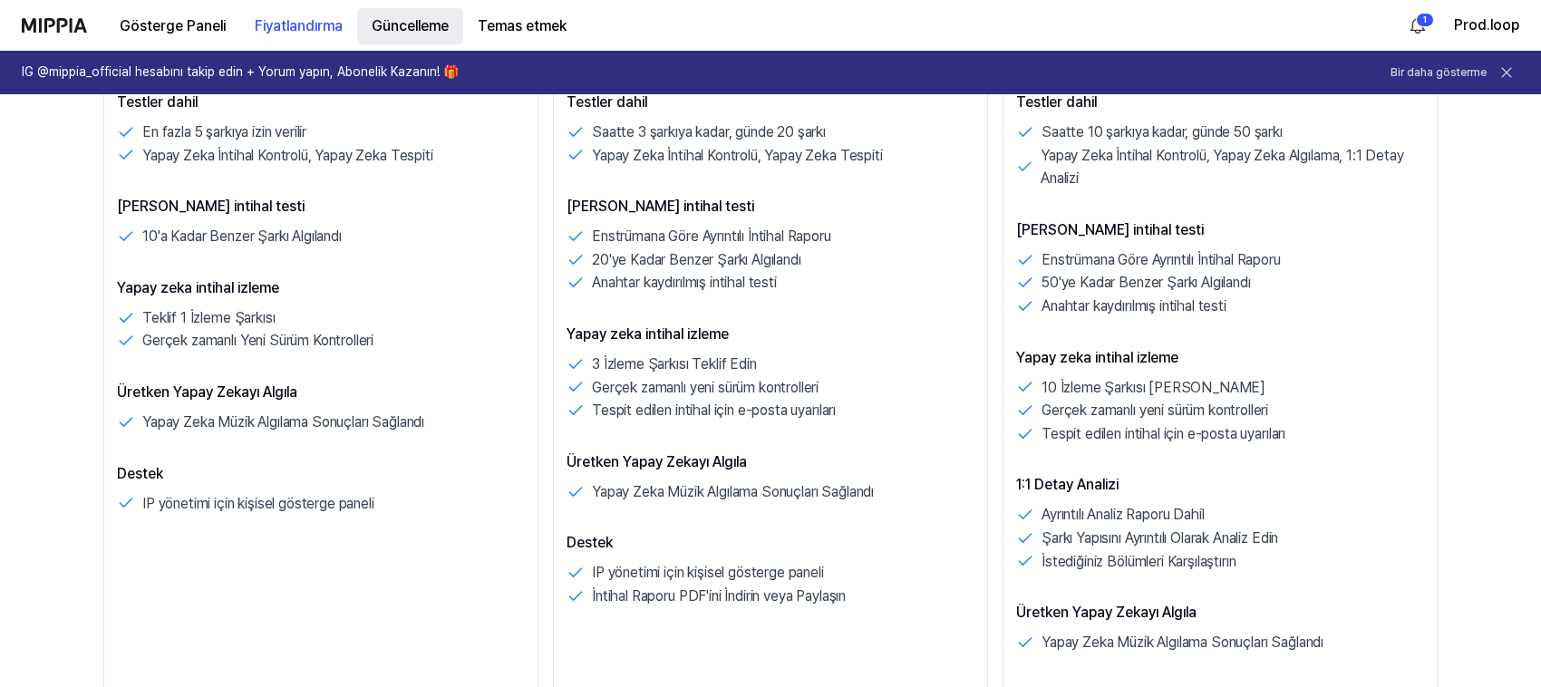
scroll to position [453, 0]
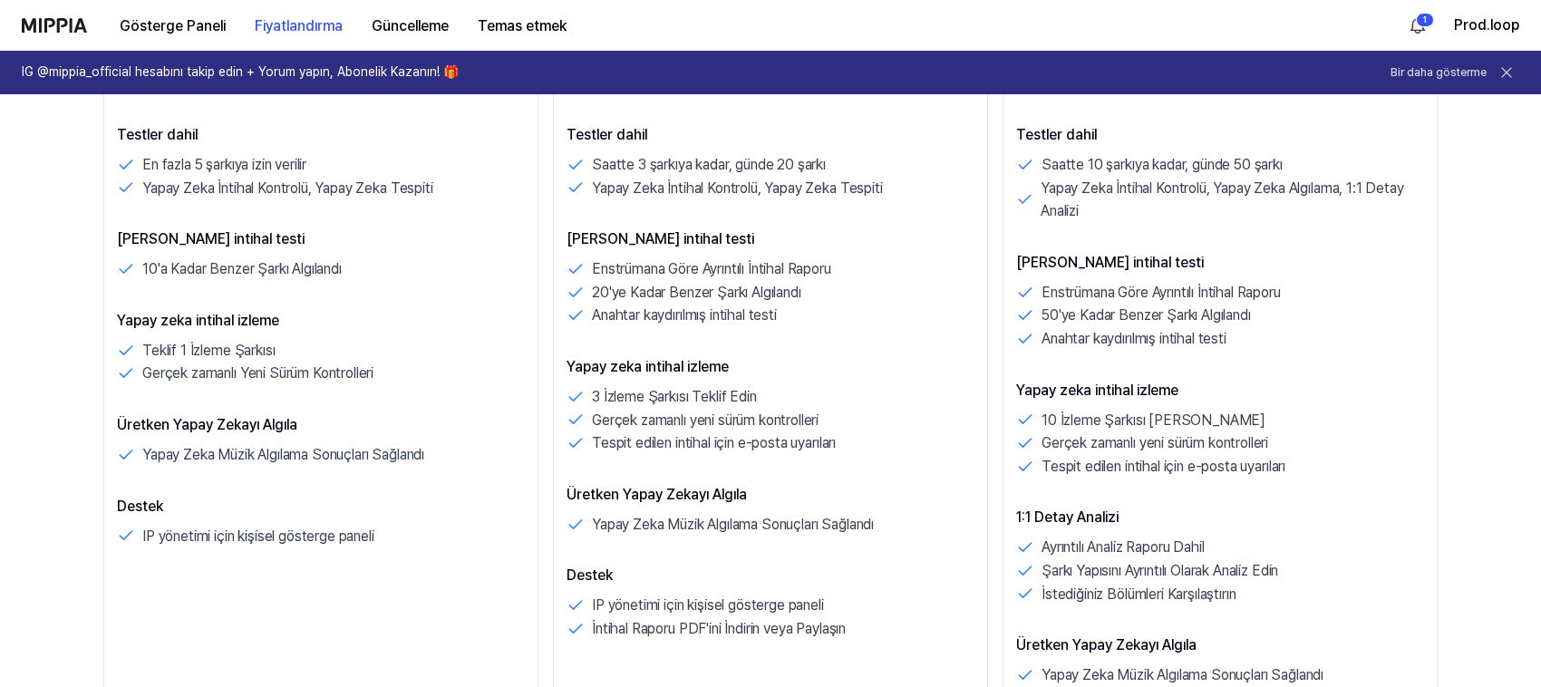
click at [41, 20] on img at bounding box center [54, 25] width 65 height 15
